Goal: Transaction & Acquisition: Subscribe to service/newsletter

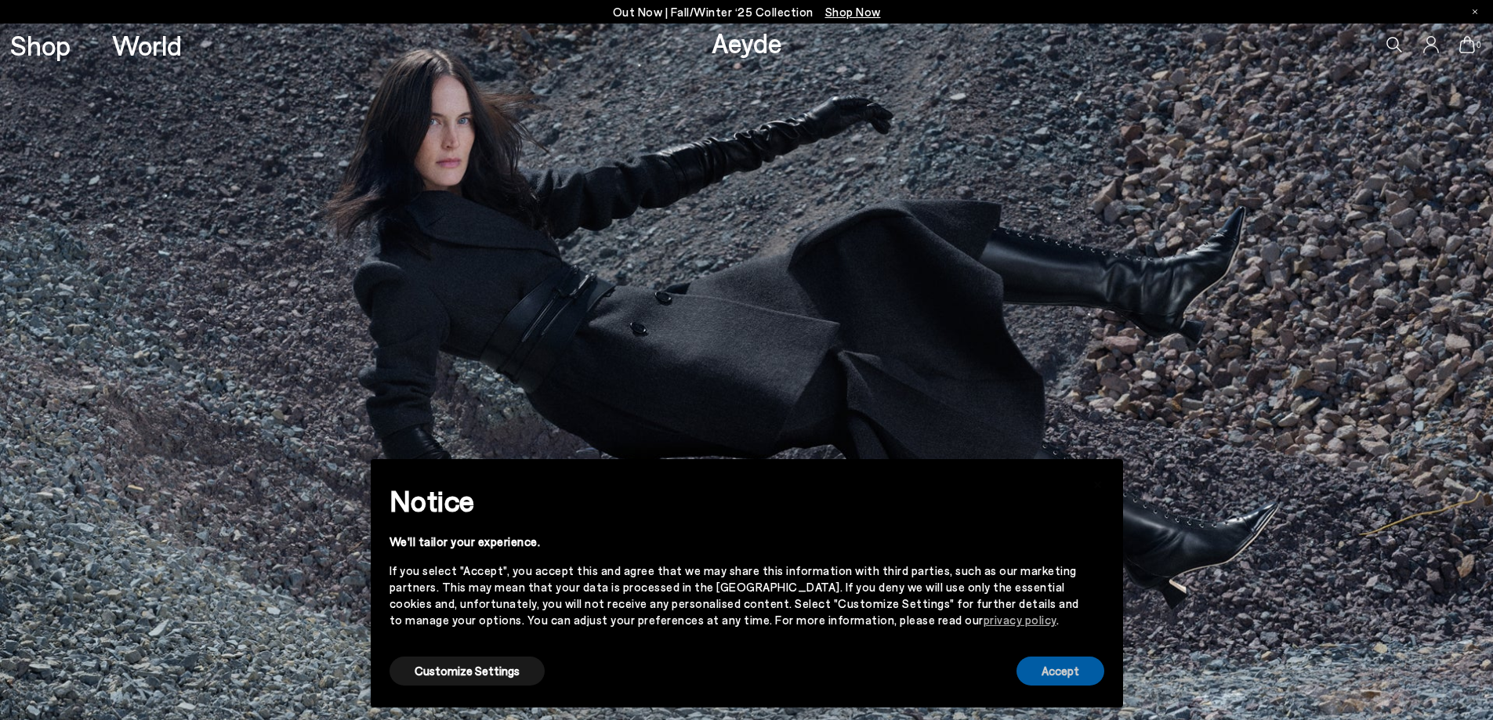
drag, startPoint x: 1062, startPoint y: 669, endPoint x: 634, endPoint y: 394, distance: 509.2
click at [1062, 669] on button "Accept" at bounding box center [1060, 671] width 88 height 29
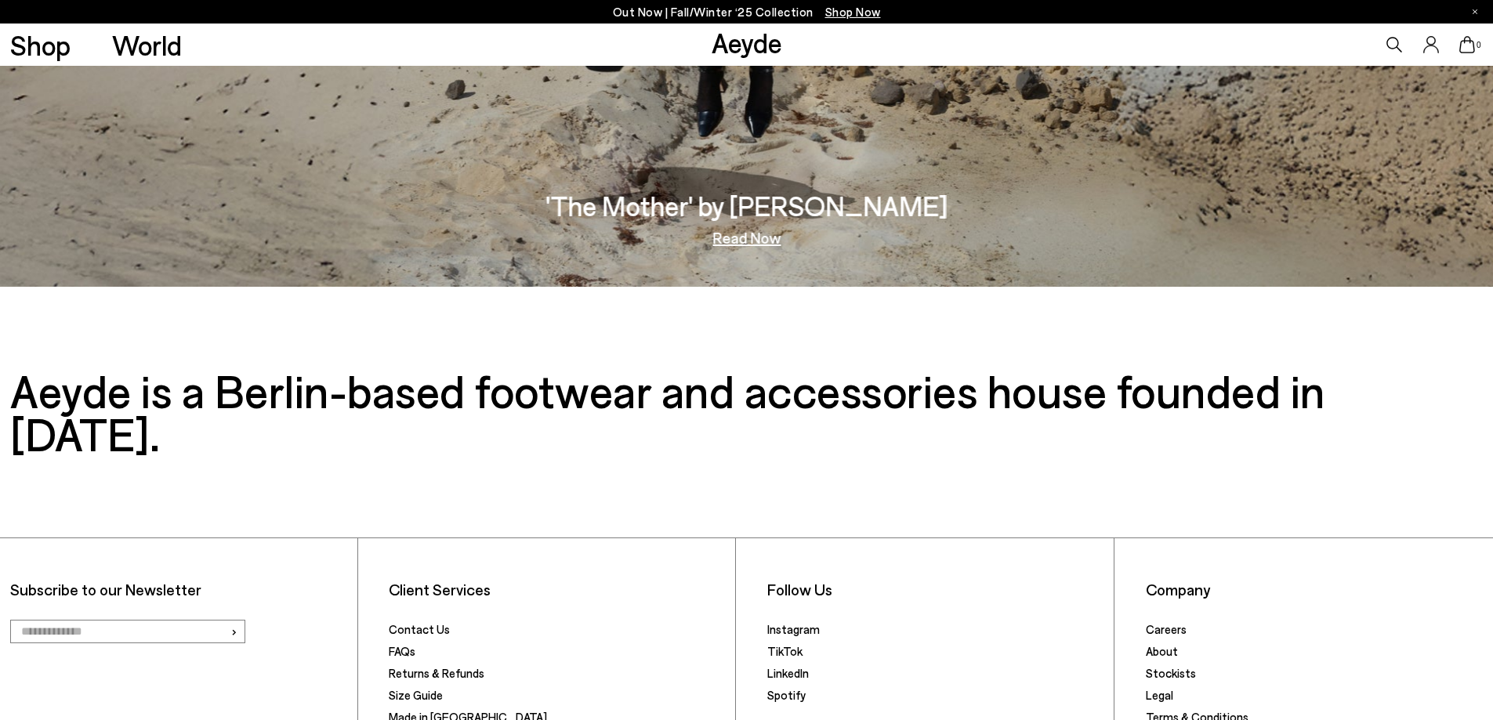
scroll to position [3264, 0]
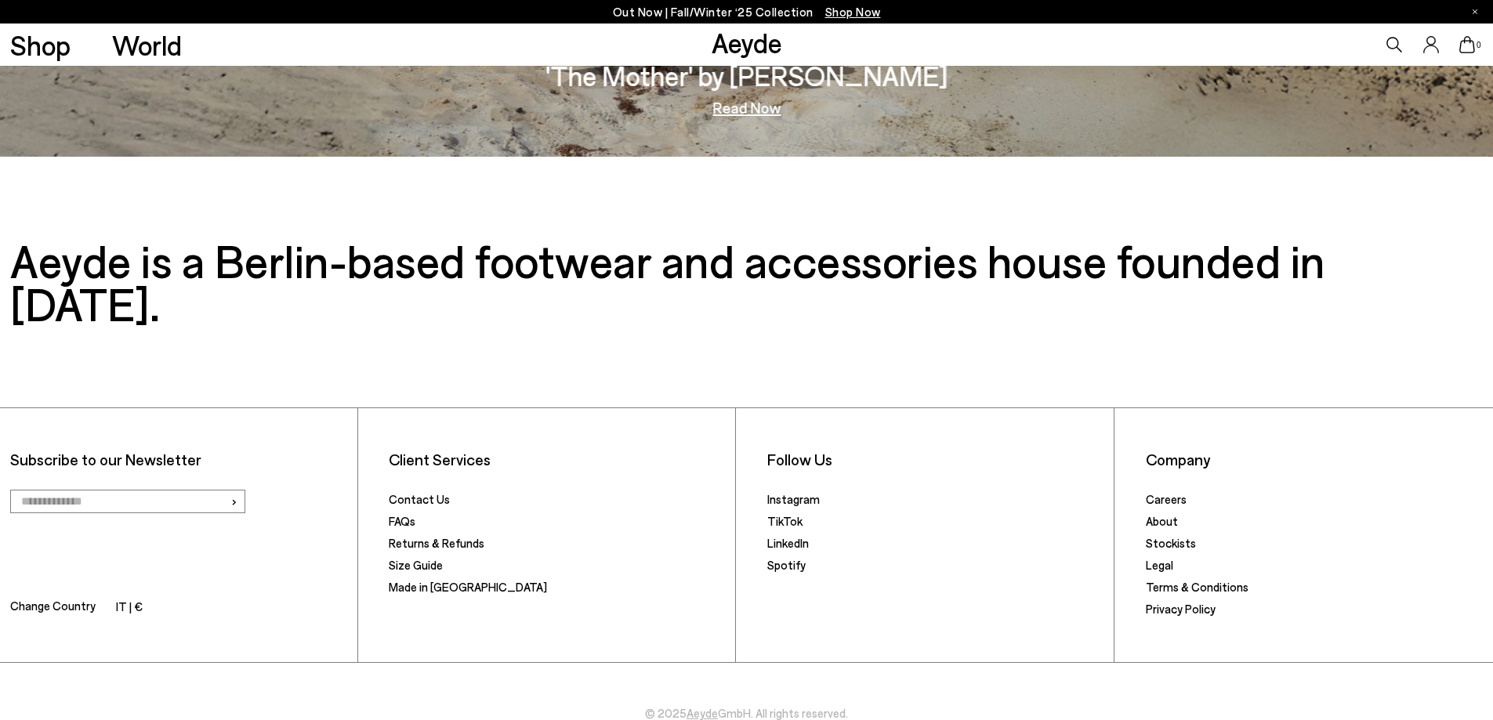
click at [187, 490] on input "email" at bounding box center [127, 502] width 235 height 24
type input "**********"
click at [237, 490] on span "›" at bounding box center [233, 501] width 7 height 23
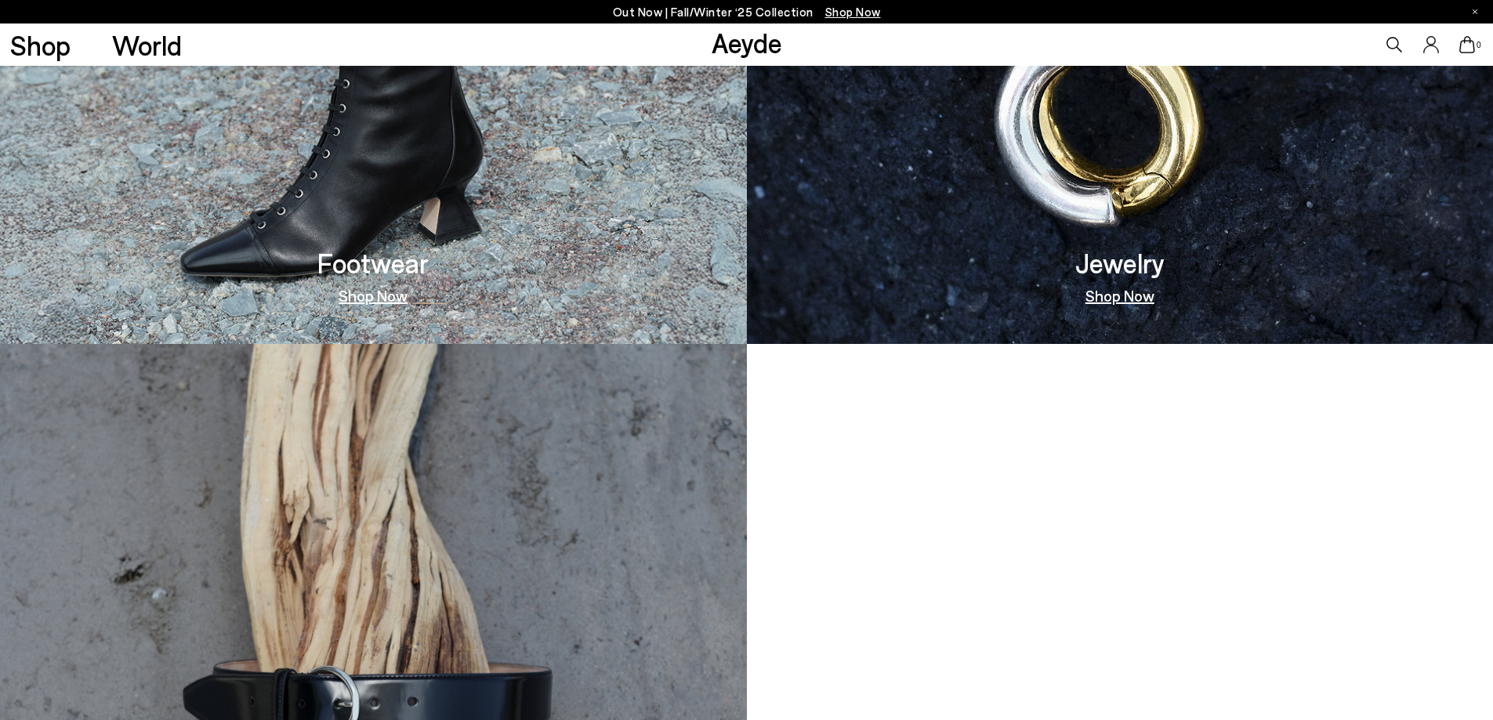
scroll to position [1149, 0]
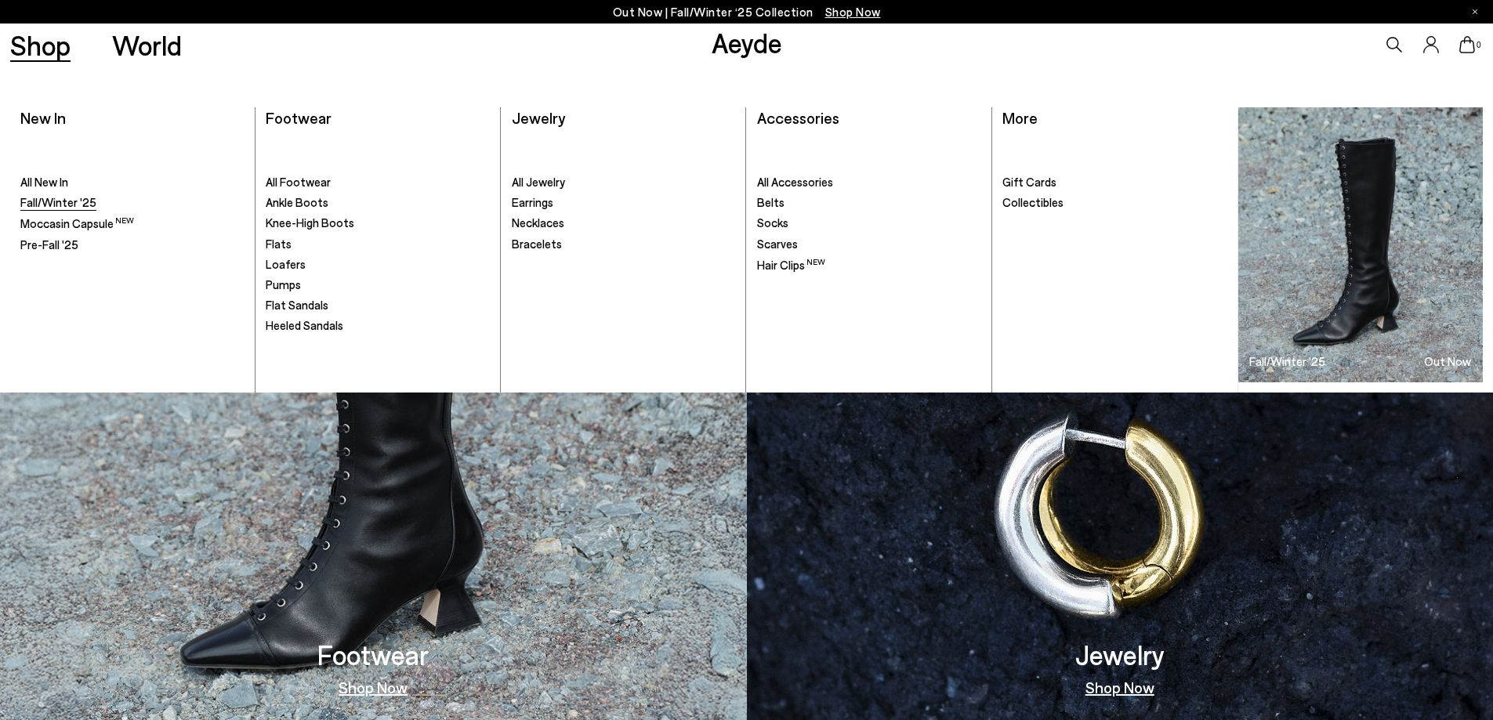
click at [44, 199] on span "Fall/Winter '25" at bounding box center [58, 202] width 76 height 14
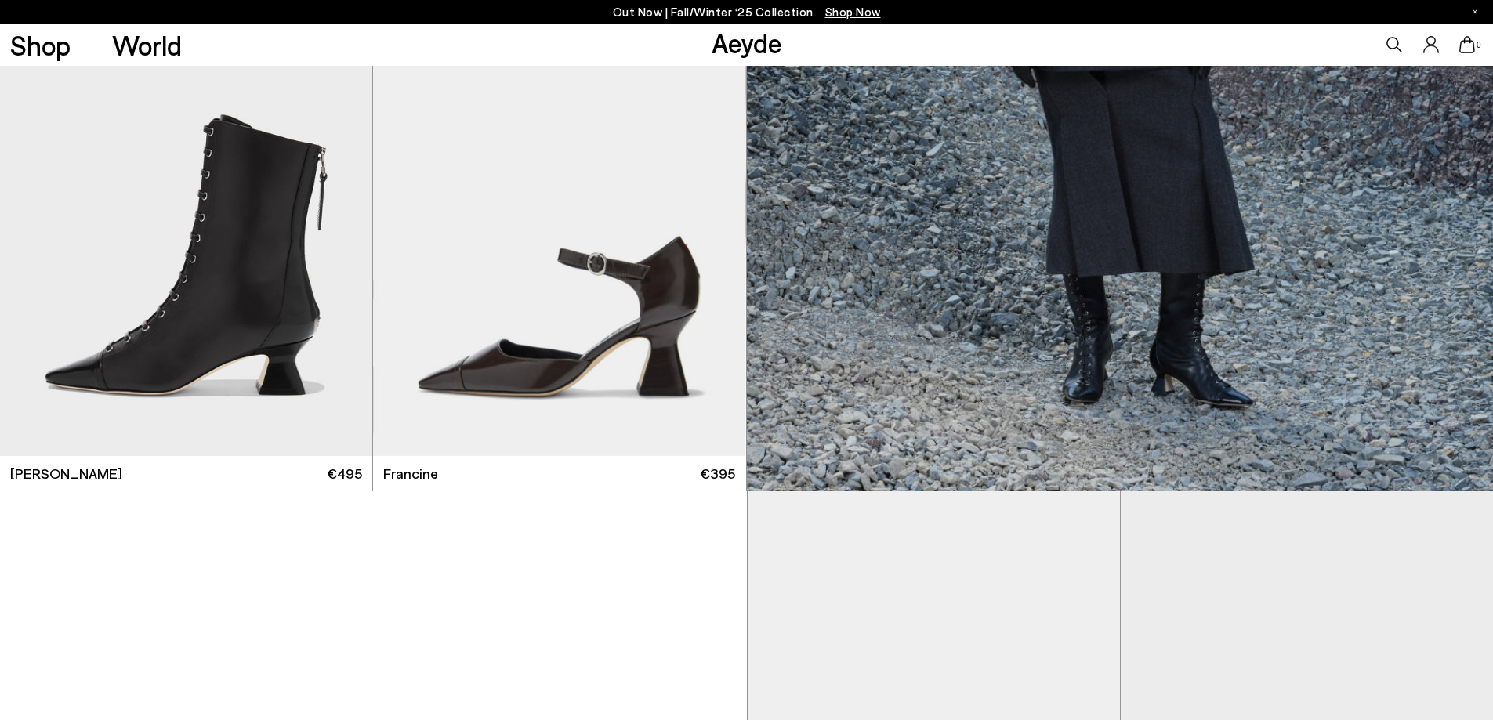
scroll to position [1254, 0]
